Goal: Task Accomplishment & Management: Complete application form

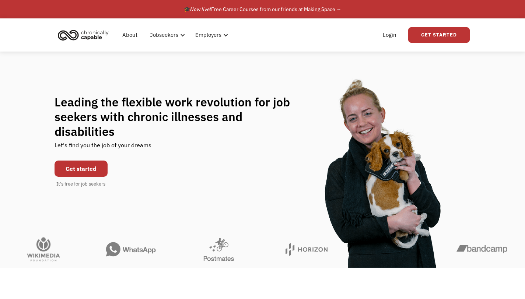
click at [97, 165] on link "Get started" at bounding box center [81, 169] width 53 height 16
click at [91, 161] on link "Get started" at bounding box center [81, 169] width 53 height 16
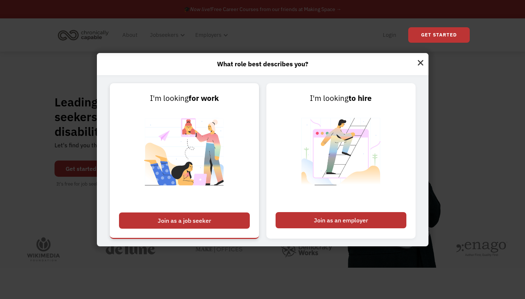
click at [178, 225] on div "Join as a job seeker" at bounding box center [184, 220] width 131 height 16
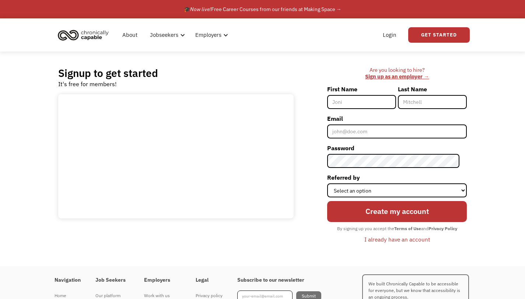
click at [341, 103] on input "First Name" at bounding box center [361, 102] width 69 height 14
type input "Rory"
type input "Fearon"
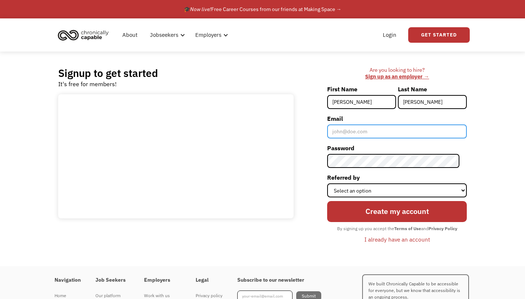
click at [380, 131] on input "Email" at bounding box center [397, 131] width 140 height 14
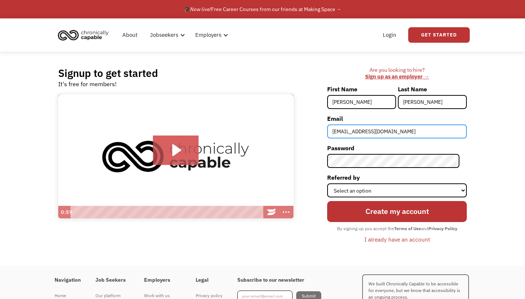
type input "[EMAIL_ADDRESS][DOMAIN_NAME]"
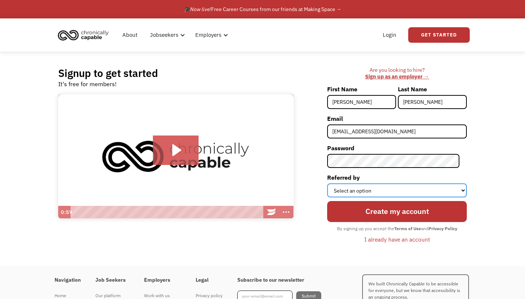
click at [379, 189] on select "Select an option Instagram Facebook Twitter Search Engine News Article Word of …" at bounding box center [397, 190] width 140 height 14
select select "Other"
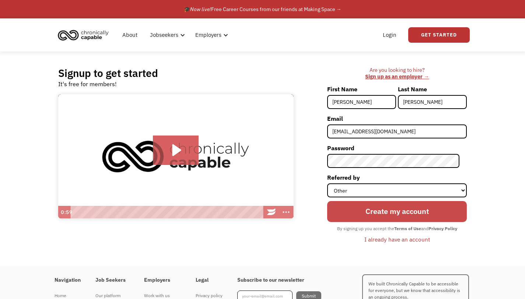
click at [373, 212] on input "Create my account" at bounding box center [397, 211] width 140 height 21
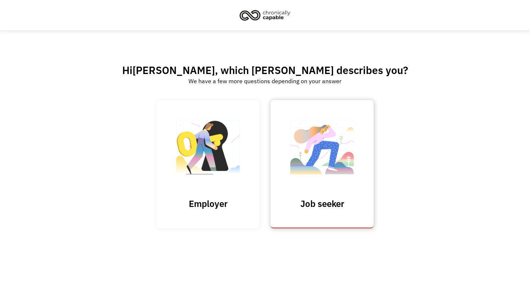
click at [350, 204] on h3 "Job seeker" at bounding box center [322, 203] width 74 height 11
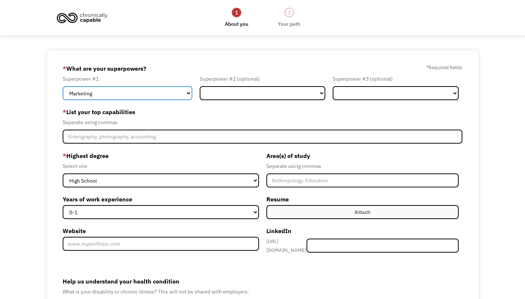
click at [131, 92] on select "Marketing Human Resources Finance Technology Operations Sales Industrial & Manu…" at bounding box center [127, 93] width 129 height 14
select select "Legal"
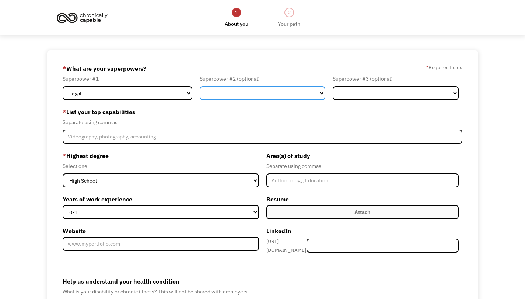
click at [245, 91] on select "Marketing Human Resources Finance Technology Operations Sales Industrial & Manu…" at bounding box center [263, 93] width 126 height 14
select select "Customer Service"
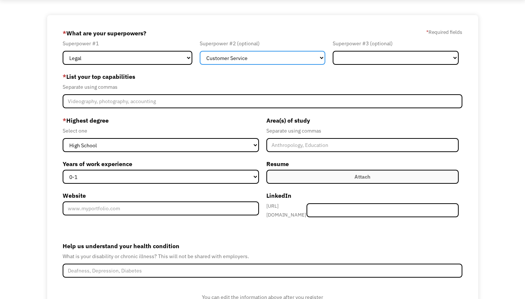
scroll to position [43, 0]
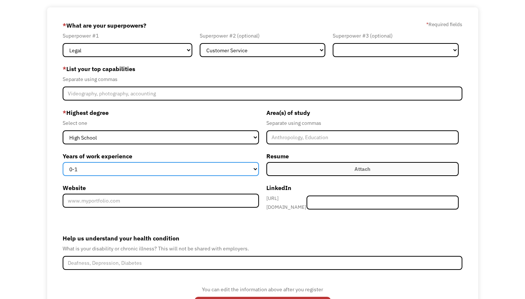
click at [163, 170] on select "0-1 2-4 5-10 11-15 15+" at bounding box center [161, 169] width 196 height 14
select select "5-10"
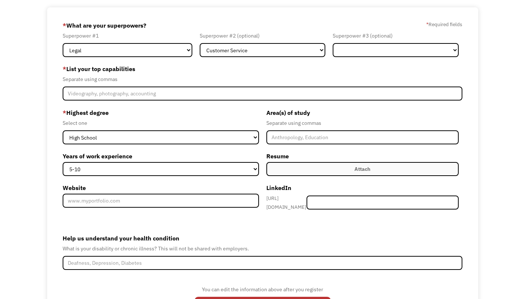
click at [373, 173] on label "Attach" at bounding box center [362, 169] width 192 height 14
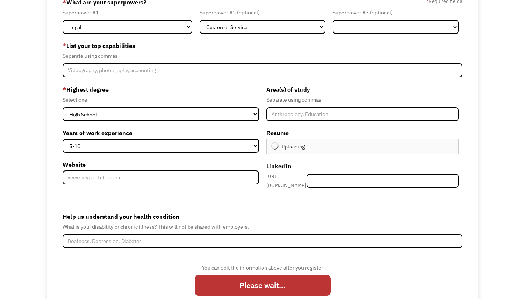
scroll to position [72, 0]
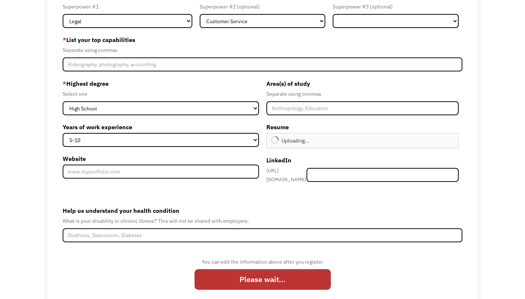
type input "Continue"
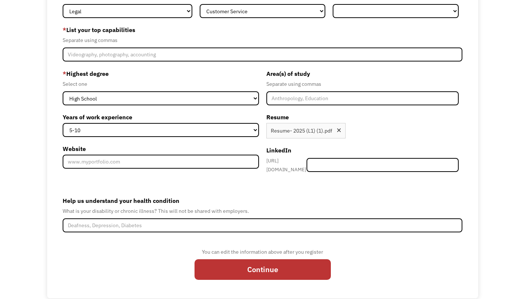
scroll to position [84, 0]
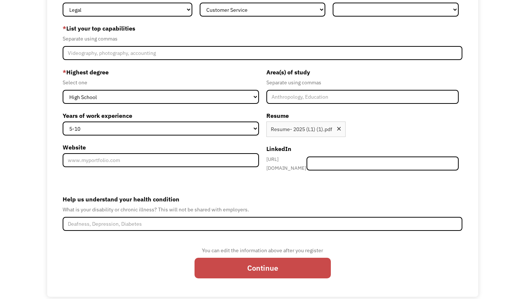
click at [269, 267] on input "Continue" at bounding box center [262, 268] width 136 height 21
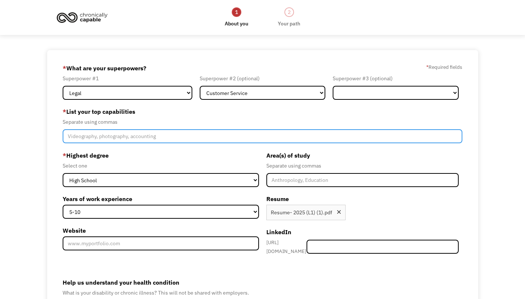
scroll to position [0, 0]
click at [180, 137] on input "Member-Create-Step1" at bounding box center [263, 137] width 400 height 14
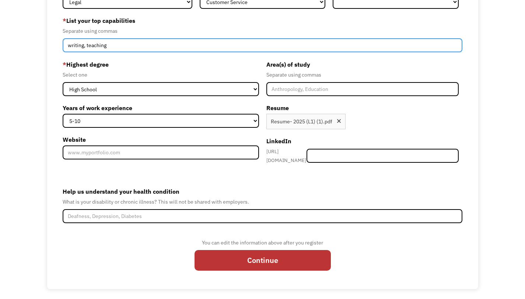
scroll to position [93, 0]
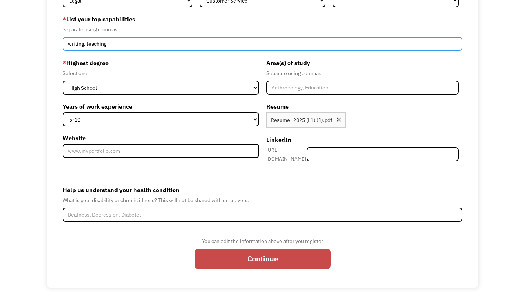
type input "writing, teaching"
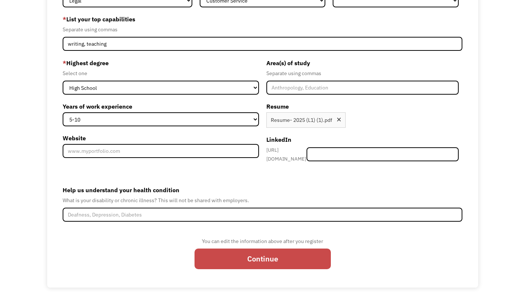
click at [295, 253] on input "Continue" at bounding box center [262, 259] width 136 height 21
type input "Please wait..."
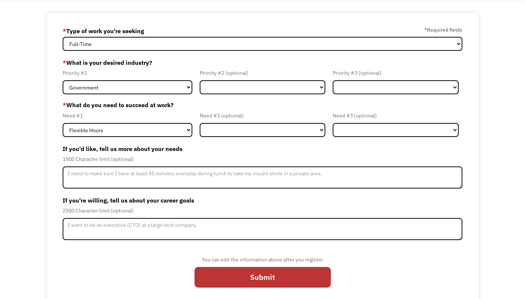
scroll to position [43, 0]
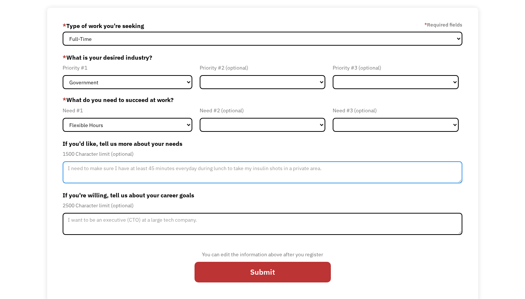
click at [137, 168] on textarea "Member-Update-Form-Step2" at bounding box center [263, 172] width 400 height 22
click at [130, 168] on textarea "I have moderate hearing loss, tinnitus, and hyperacusis" at bounding box center [263, 172] width 400 height 22
type textarea "I have moderate hearing loss, tinnitus, and hyperacusis"
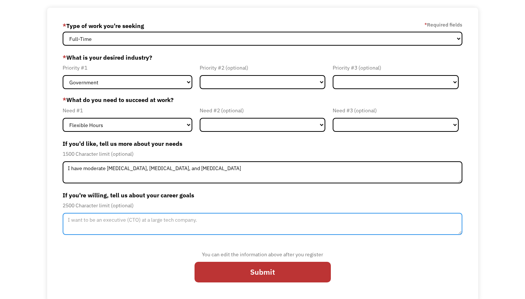
click at [151, 226] on textarea "Member-Update-Form-Step2" at bounding box center [263, 224] width 400 height 22
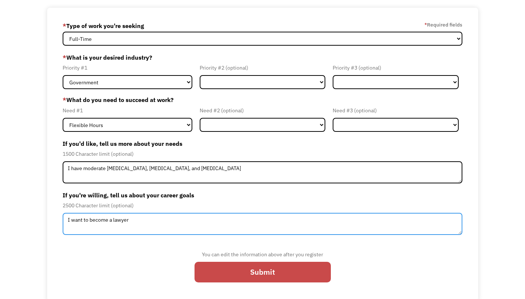
type textarea "I want to become a lawyer"
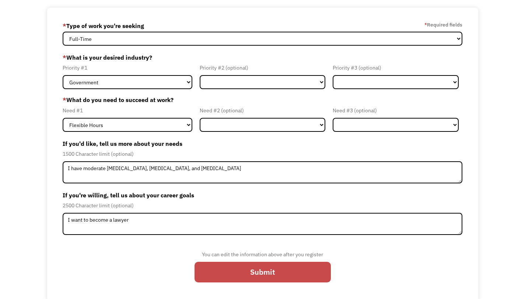
click at [243, 271] on input "Submit" at bounding box center [262, 272] width 136 height 21
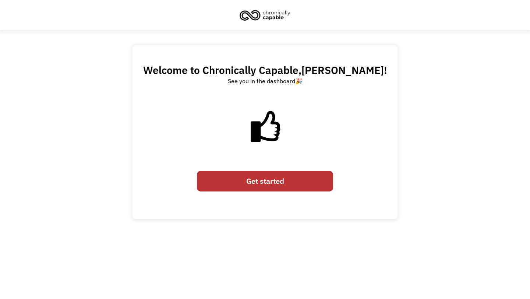
click at [256, 180] on link "Get started" at bounding box center [265, 181] width 136 height 21
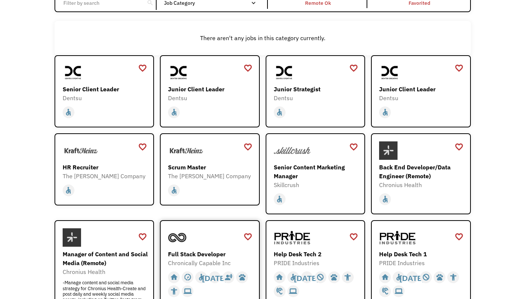
scroll to position [80, 0]
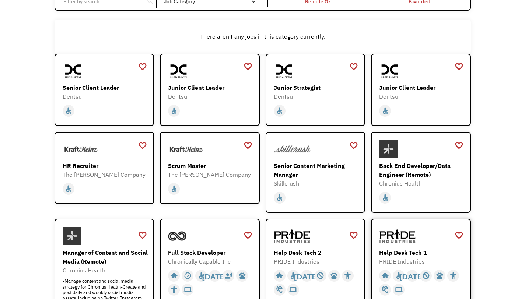
click at [412, 255] on div "Help Desk Tech 1" at bounding box center [421, 252] width 85 height 9
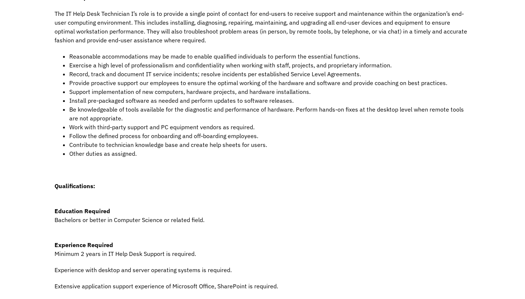
scroll to position [210, 0]
